Goal: Task Accomplishment & Management: Complete application form

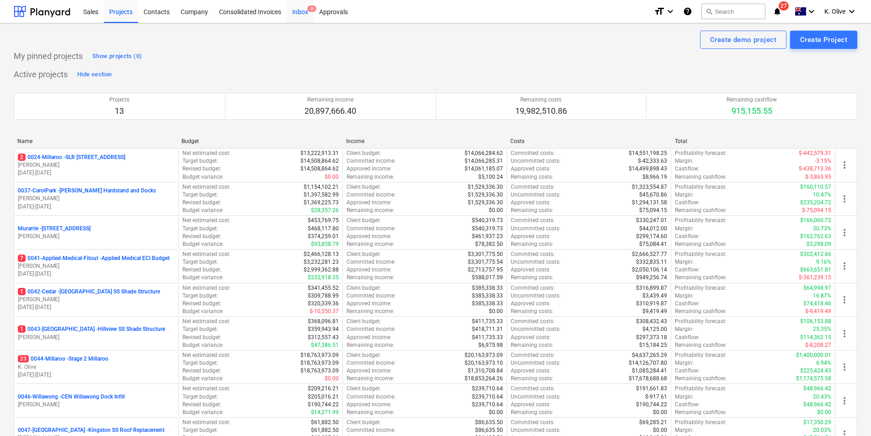
click at [309, 15] on div "Inbox 6" at bounding box center [300, 11] width 27 height 23
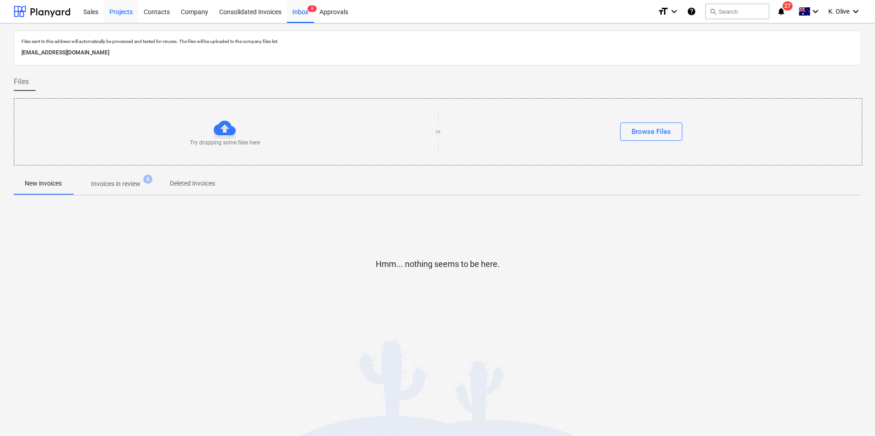
click at [125, 6] on div "Projects" at bounding box center [121, 11] width 34 height 23
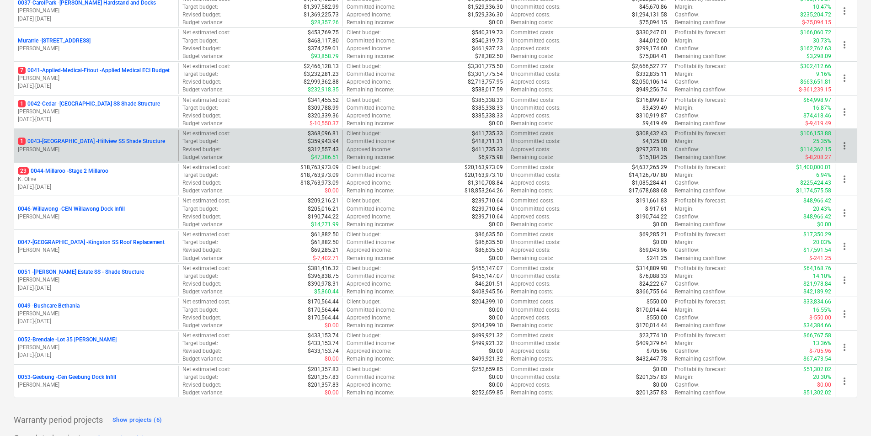
scroll to position [223, 0]
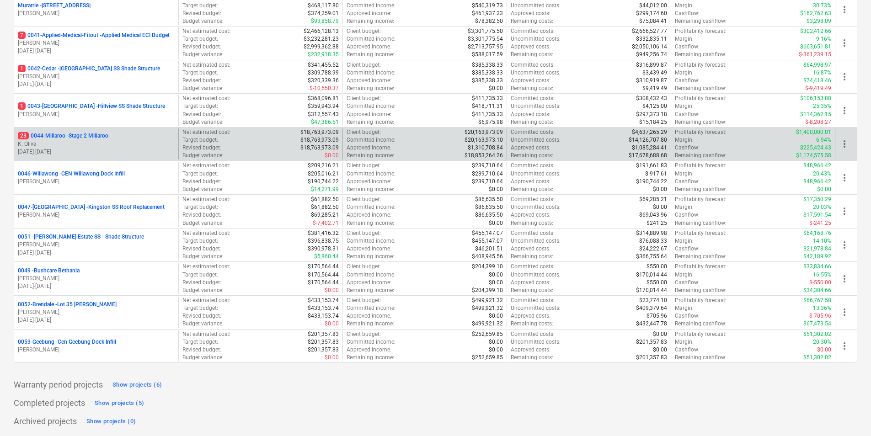
click at [75, 137] on p "23 0044-Millaroo - Stage 2 Millaroo" at bounding box center [63, 136] width 91 height 8
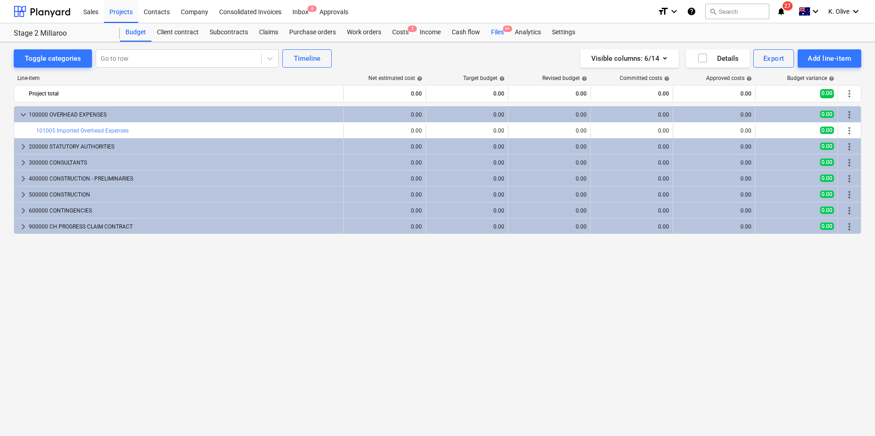
click at [497, 31] on div "Files 9+" at bounding box center [497, 32] width 24 height 18
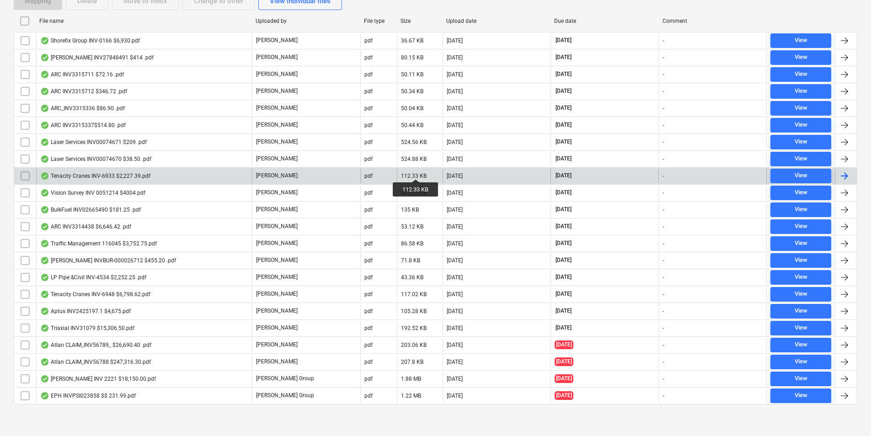
scroll to position [192, 0]
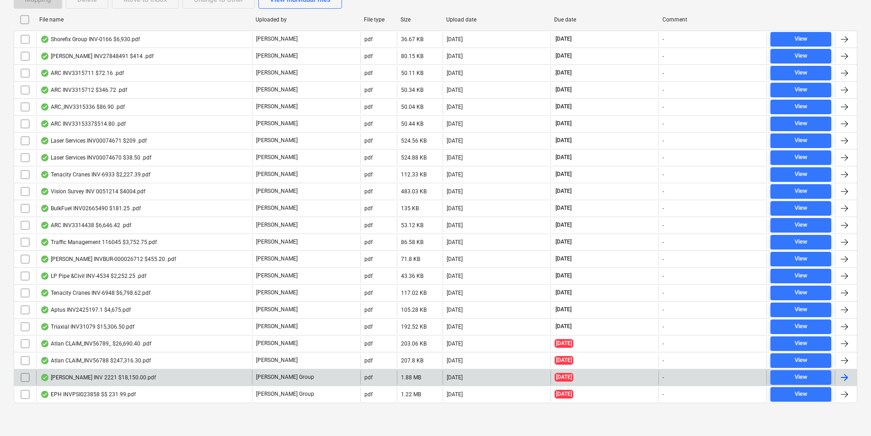
click at [100, 379] on div "[PERSON_NAME] INV 2221 $18,150.00.pdf" at bounding box center [98, 377] width 116 height 7
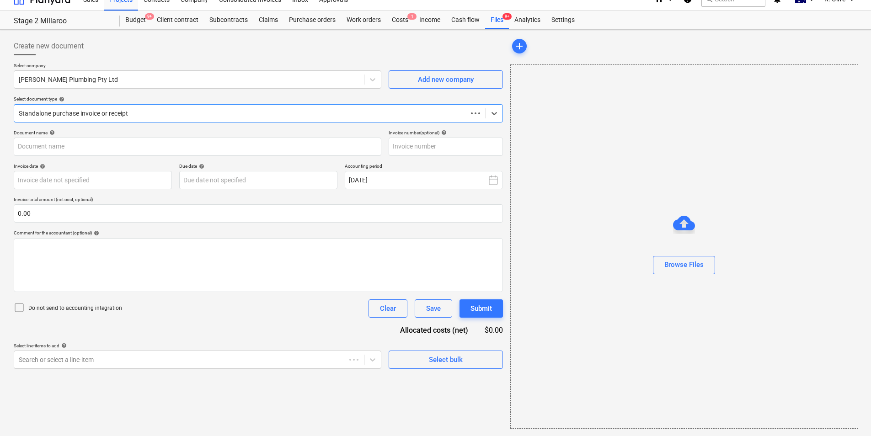
scroll to position [12, 0]
type input "2221"
type input "[DATE]"
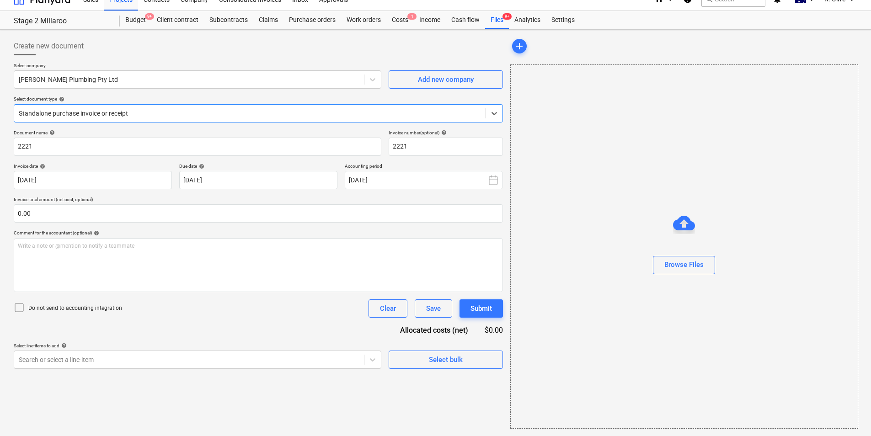
scroll to position [0, 0]
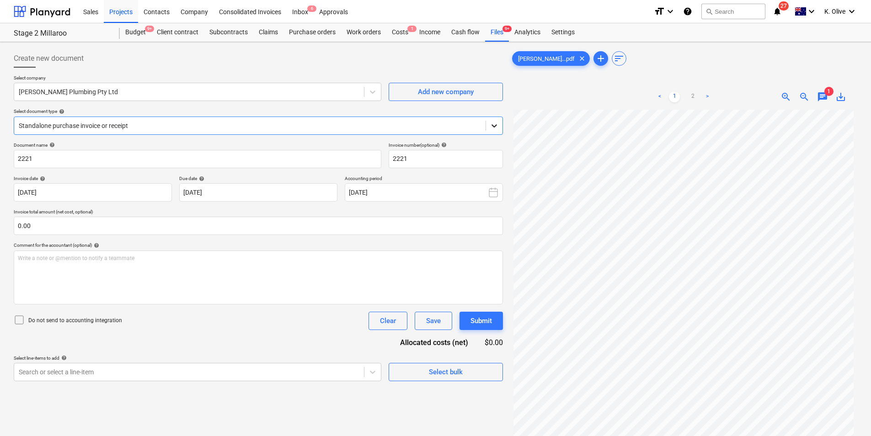
click at [496, 126] on icon at bounding box center [494, 125] width 9 height 9
click at [824, 97] on span "chat" at bounding box center [822, 96] width 11 height 11
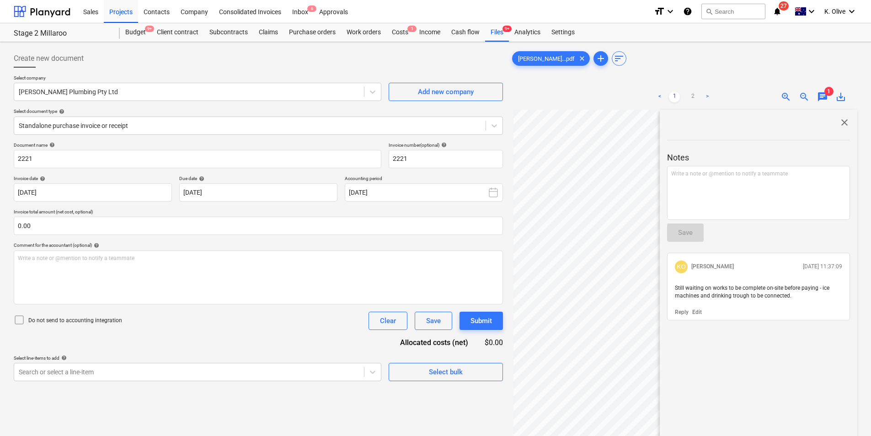
click at [824, 97] on span "chat" at bounding box center [822, 96] width 11 height 11
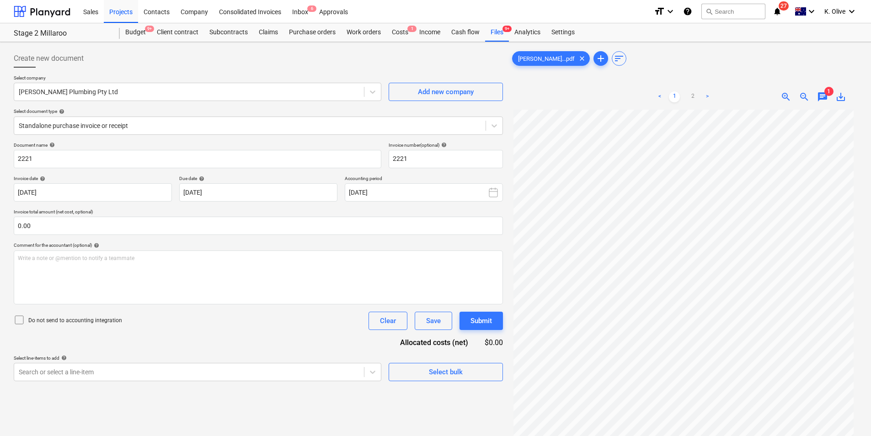
click at [765, 73] on div "[PERSON_NAME]...pdf clear add sort < 1 2 > zoom_in zoom_out chat 1 save_alt" at bounding box center [684, 284] width 347 height 471
click at [822, 98] on span "chat" at bounding box center [822, 96] width 11 height 11
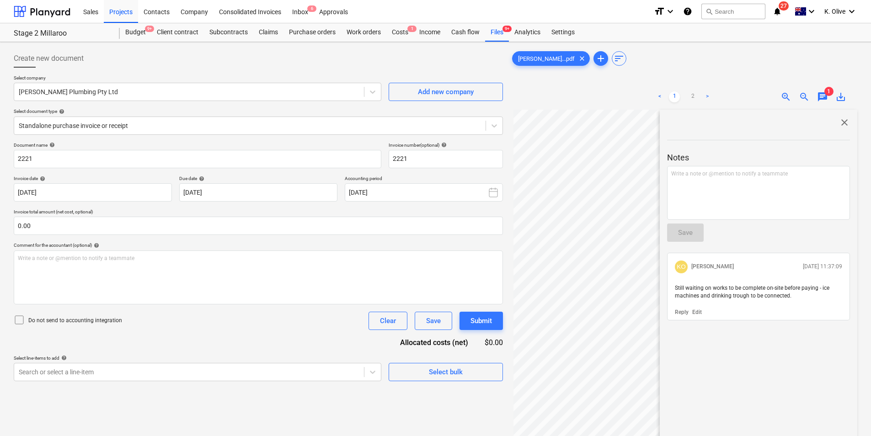
click at [695, 313] on p "Edit" at bounding box center [698, 313] width 10 height 8
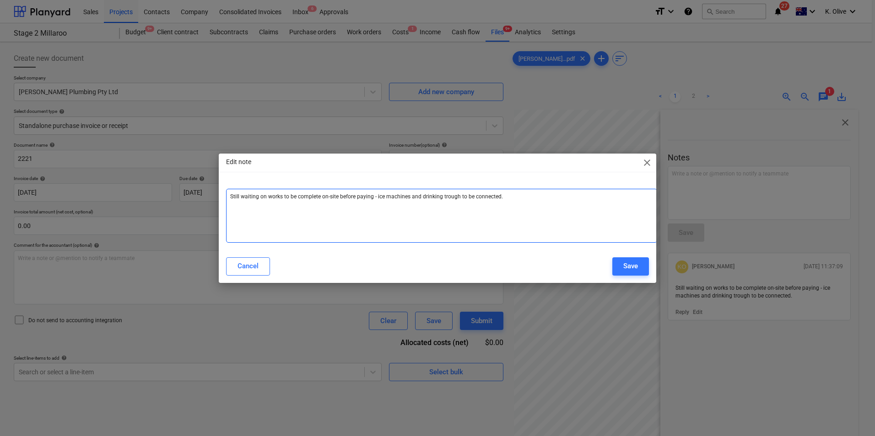
click at [543, 203] on div "Still waiting on works to be complete on-site before paying - ice machines and …" at bounding box center [441, 216] width 431 height 54
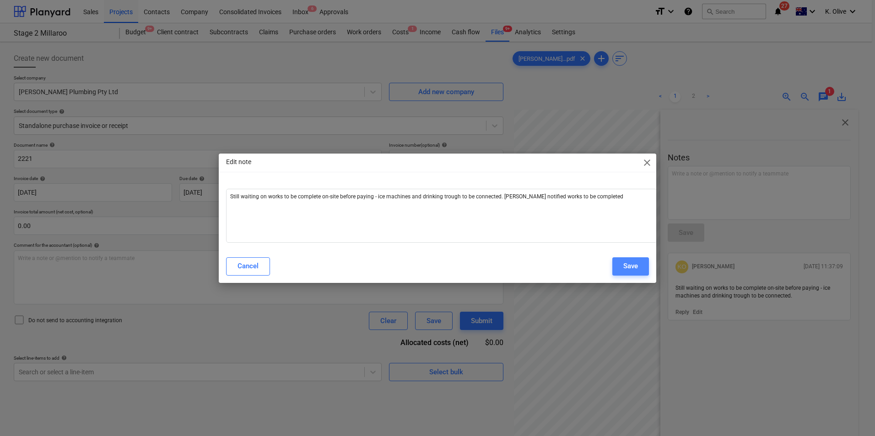
click at [621, 263] on button "Save" at bounding box center [630, 267] width 37 height 18
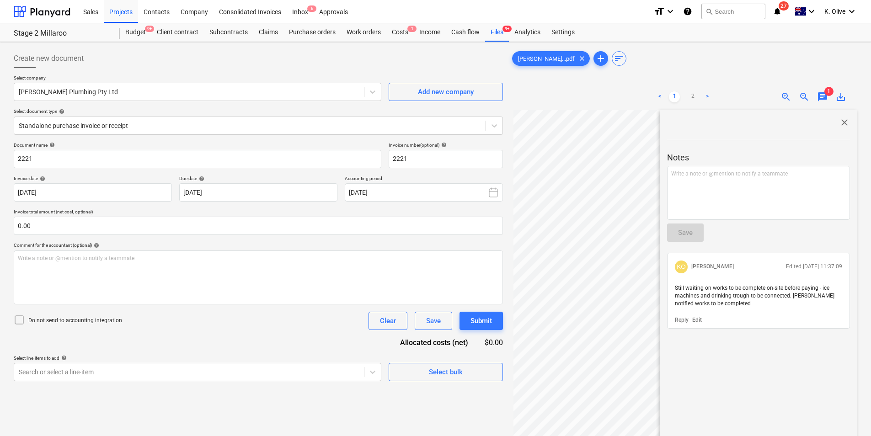
click at [726, 355] on div "close Notes Write a note or @mention to notify a teammate ﻿ Save [PERSON_NAME] …" at bounding box center [759, 322] width 198 height 425
click at [840, 123] on span "close" at bounding box center [844, 122] width 11 height 11
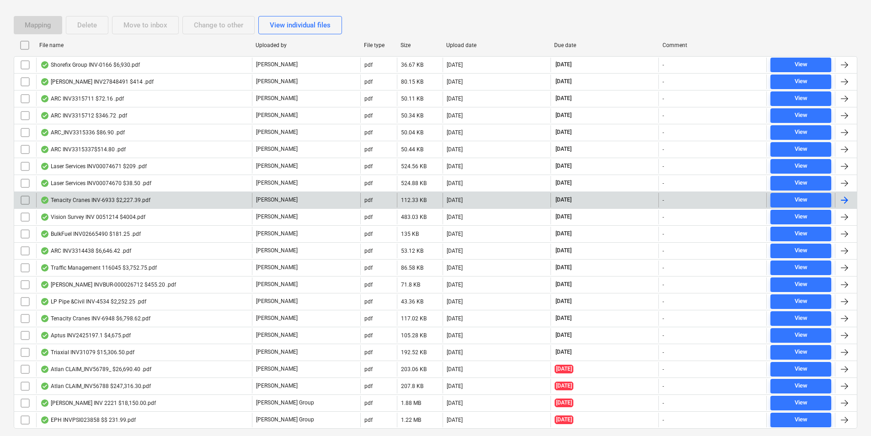
scroll to position [192, 0]
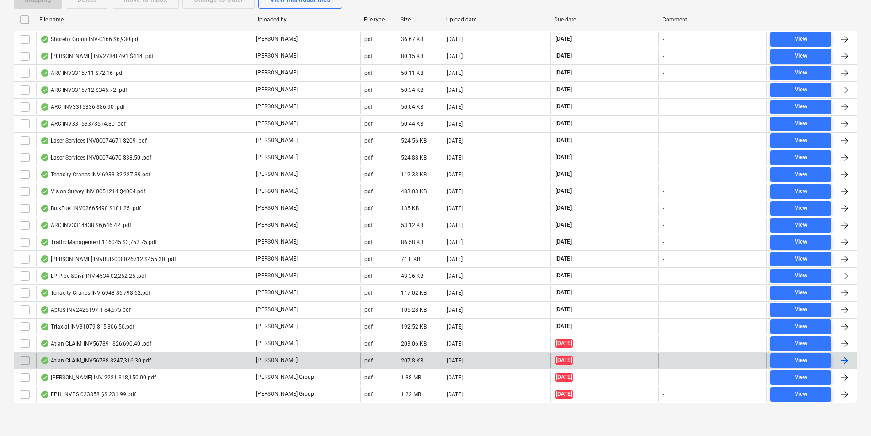
click at [91, 363] on div "Atlan CLAIM_INV56788 $247,316.30.pdf" at bounding box center [95, 360] width 111 height 7
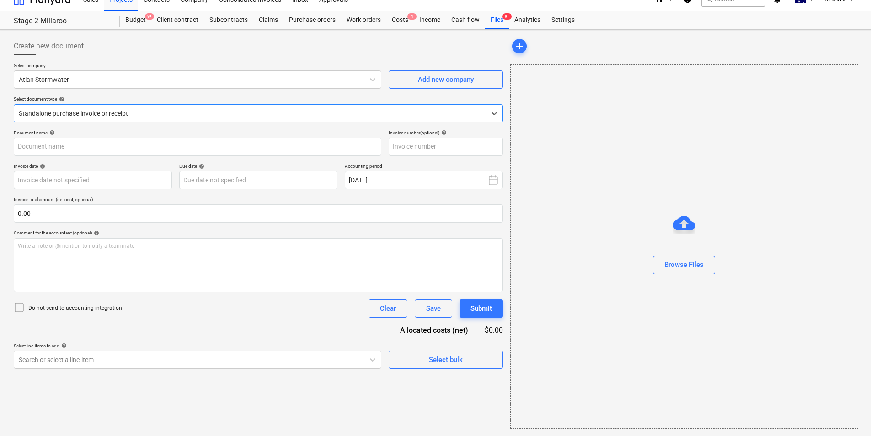
type input "INV56788"
type input "[DATE]"
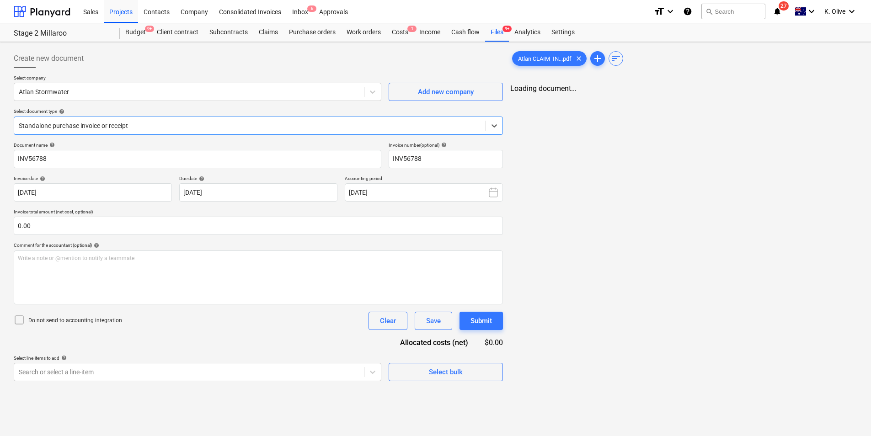
scroll to position [0, 0]
click at [819, 95] on span "chat" at bounding box center [822, 96] width 11 height 11
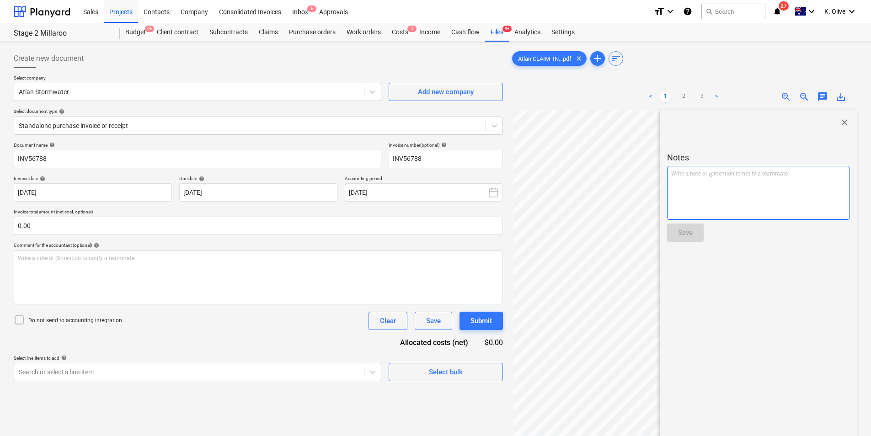
click at [732, 177] on p "Write a note or @mention to notify a teammate [PERSON_NAME]" at bounding box center [759, 174] width 175 height 8
click at [696, 234] on button "Save" at bounding box center [685, 233] width 37 height 18
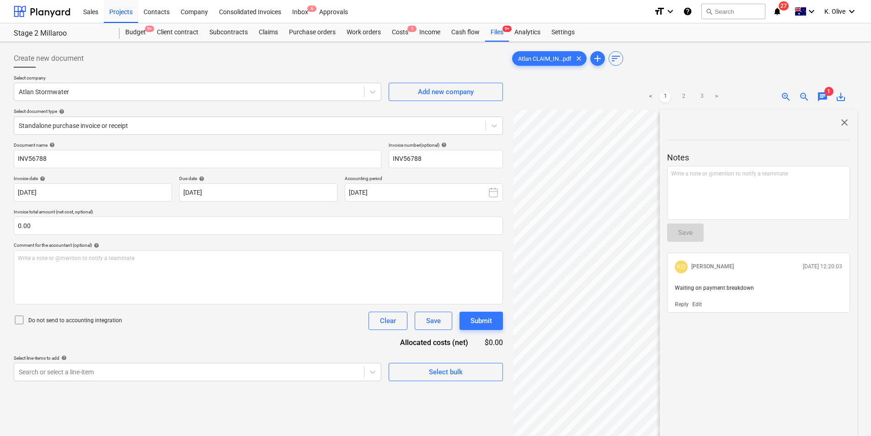
click at [839, 121] on span "close" at bounding box center [844, 122] width 11 height 11
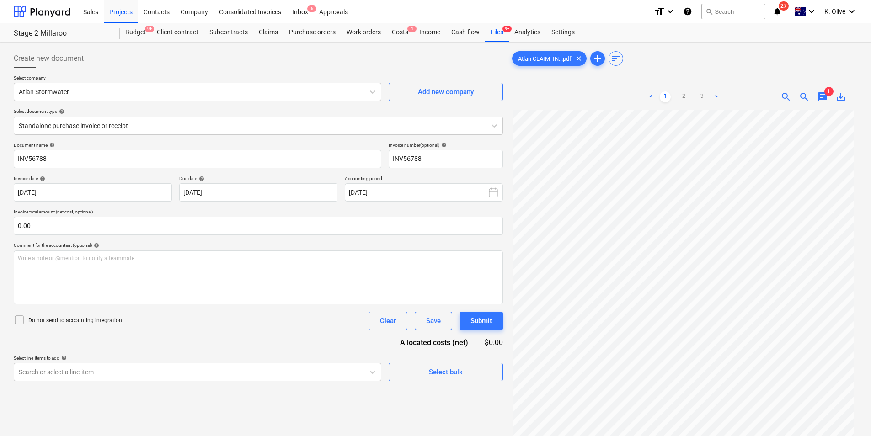
click at [763, 73] on div "Atlan CLAIM_IN...pdf clear add sort < 1 2 3 > zoom_in zoom_out chat 1 save_alt" at bounding box center [684, 284] width 347 height 471
click at [496, 38] on div "Files 9+" at bounding box center [497, 32] width 24 height 18
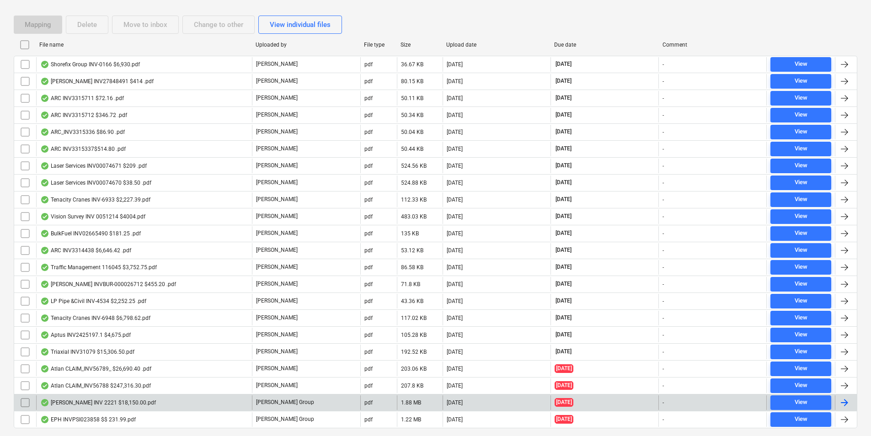
scroll to position [146, 0]
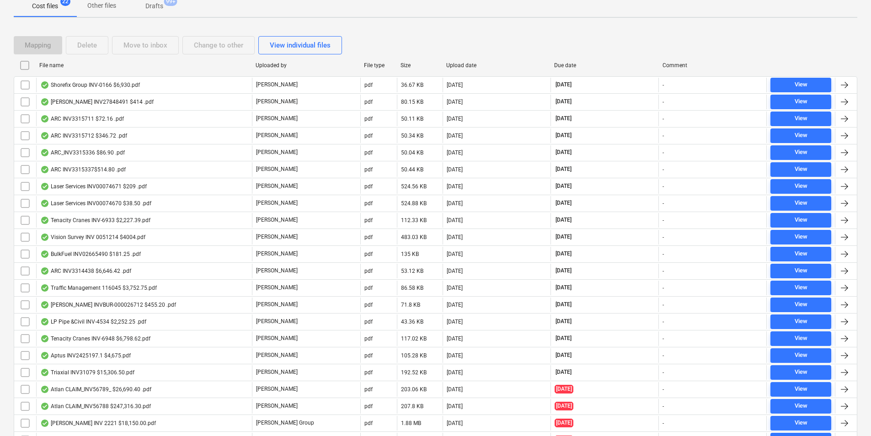
click at [566, 63] on div "Due date" at bounding box center [604, 65] width 101 height 6
checkbox input "false"
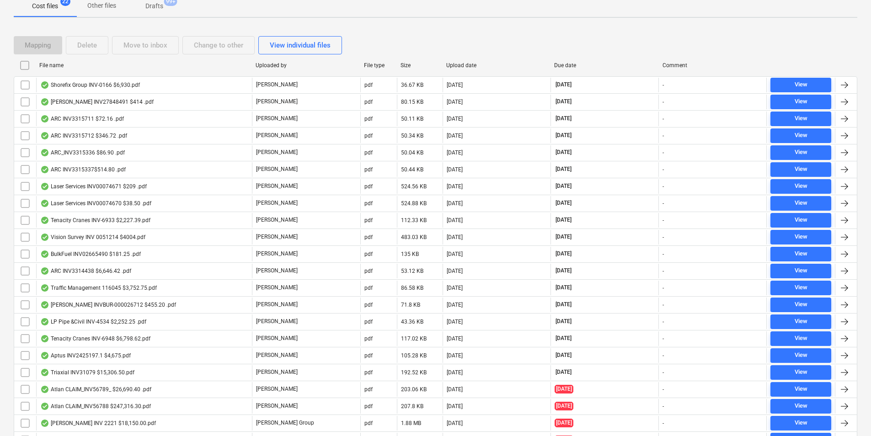
checkbox input "false"
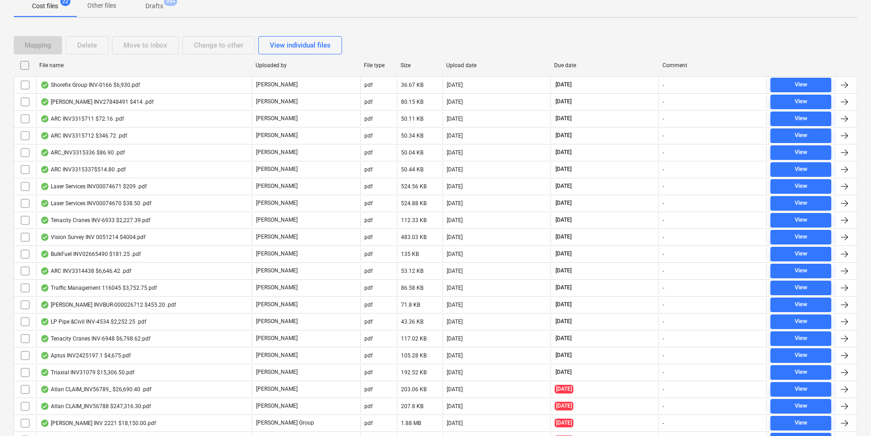
checkbox input "false"
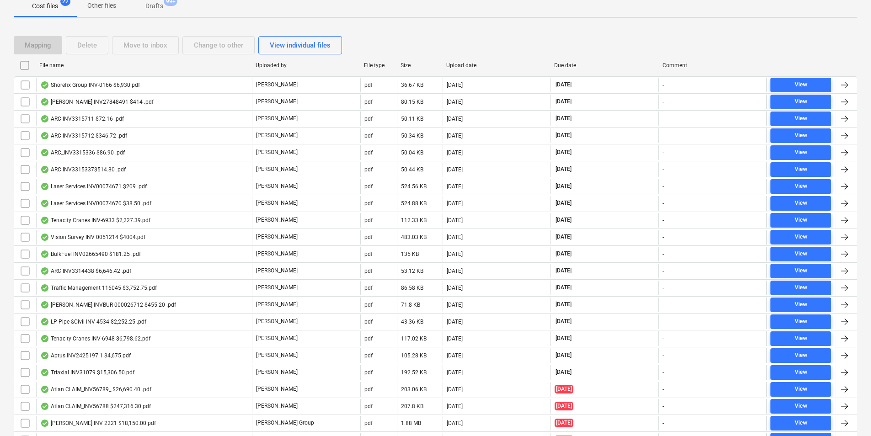
checkbox input "false"
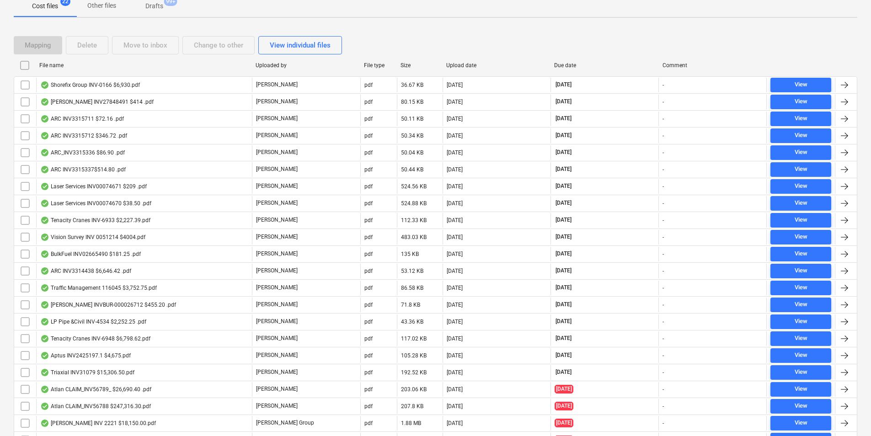
checkbox input "false"
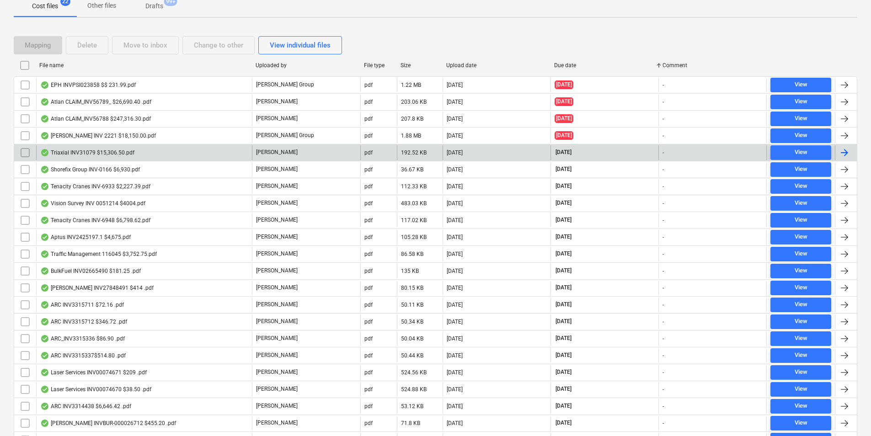
click at [85, 153] on div "Triaxial INV31079 $15,306.50.pdf" at bounding box center [87, 152] width 94 height 7
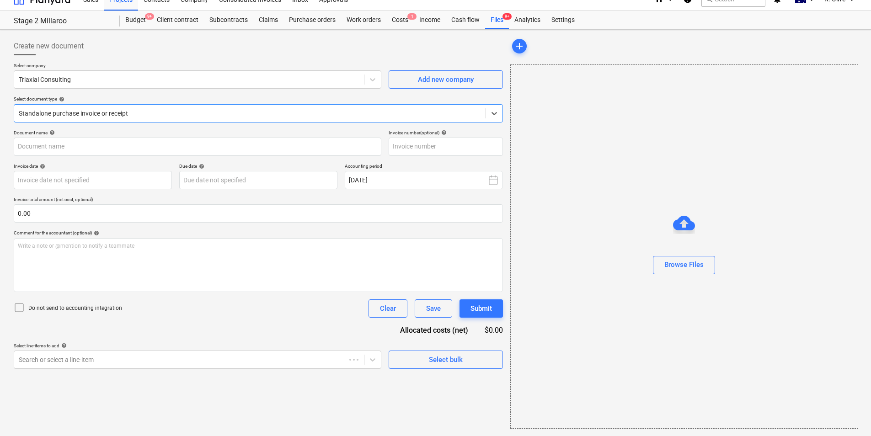
type input "31079"
type input "[DATE]"
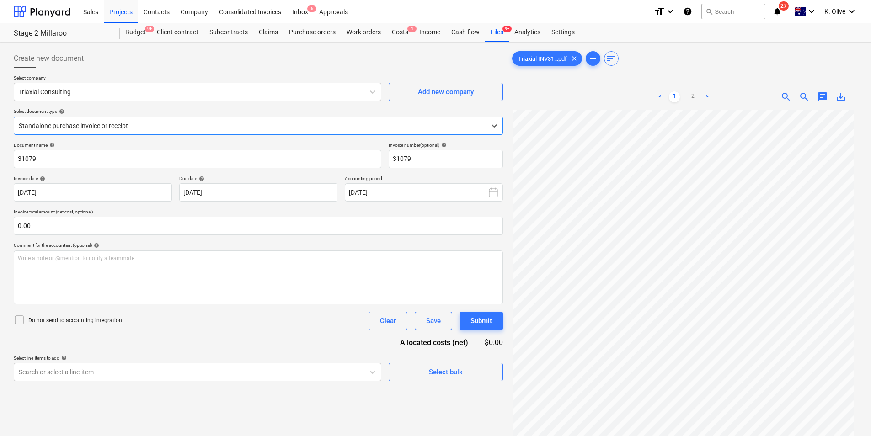
scroll to position [72, 0]
